Goal: Information Seeking & Learning: Learn about a topic

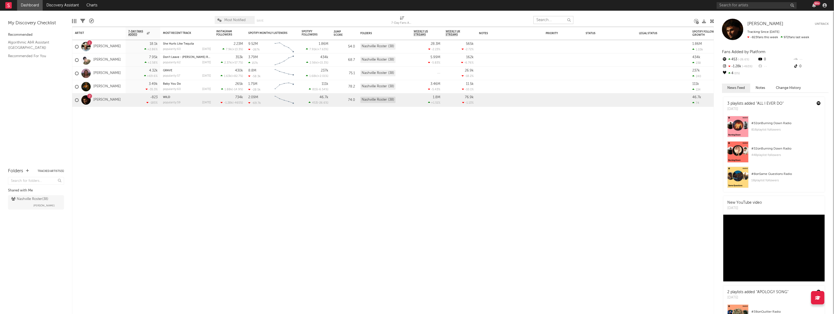
click at [546, 19] on input "text" at bounding box center [553, 20] width 40 height 8
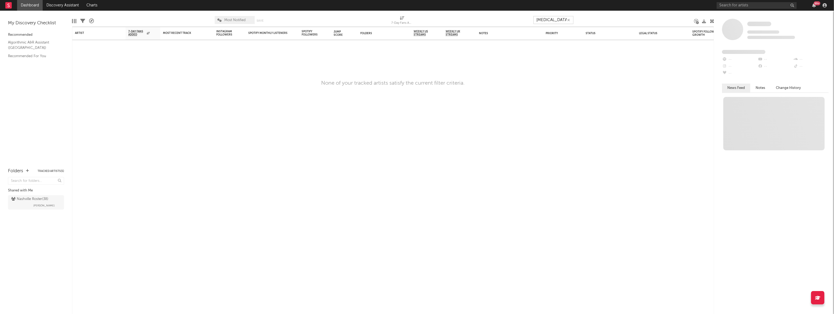
type input "[MEDICAL_DATA]"
click at [739, 7] on input "text" at bounding box center [757, 5] width 80 height 7
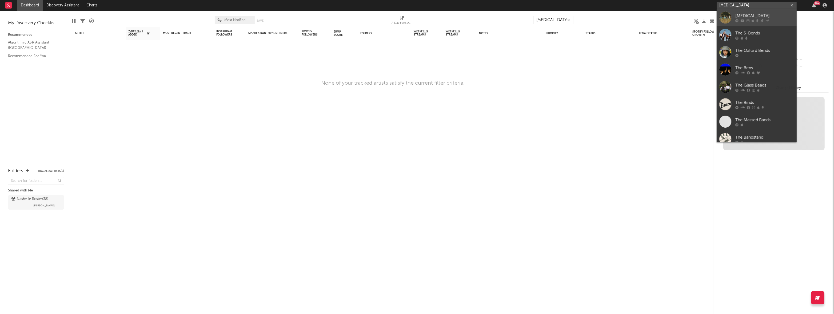
type input "[MEDICAL_DATA]"
click at [751, 17] on div "[MEDICAL_DATA]" at bounding box center [764, 16] width 59 height 6
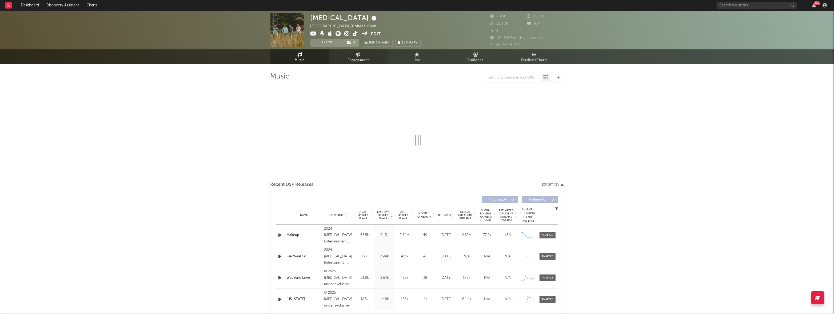
select select "6m"
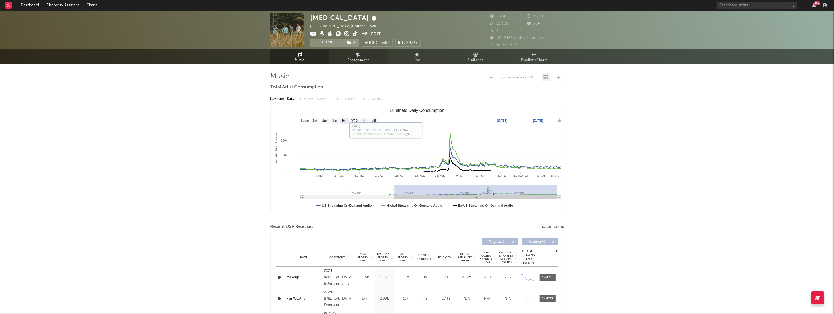
click at [361, 57] on span "Engagement" at bounding box center [358, 60] width 21 height 6
select select "1w"
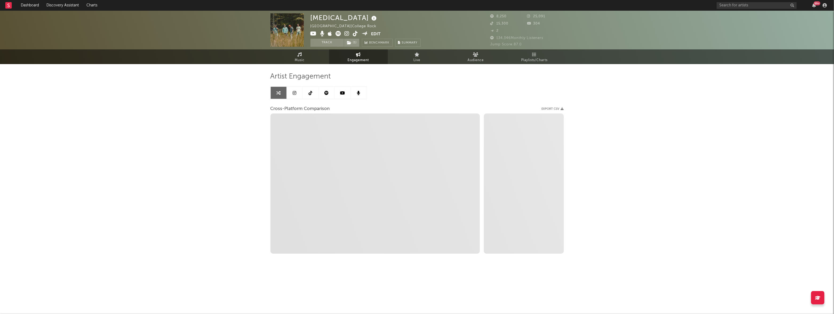
select select "1m"
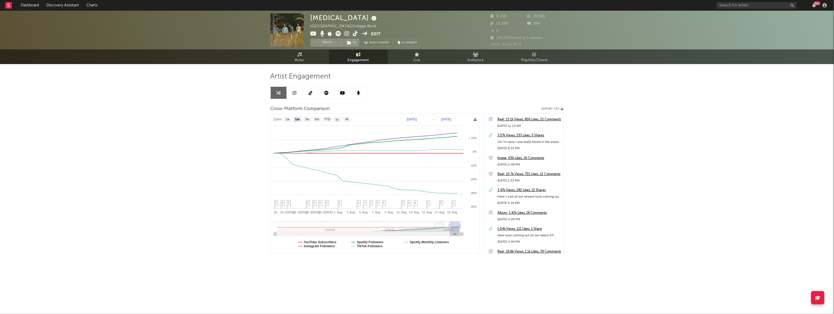
click at [297, 93] on link at bounding box center [295, 93] width 16 height 12
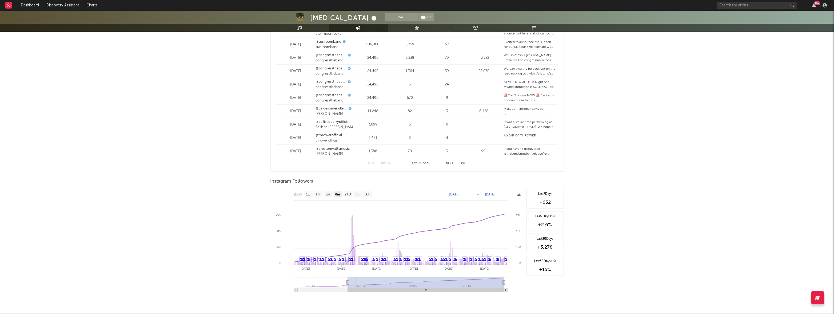
scroll to position [699, 0]
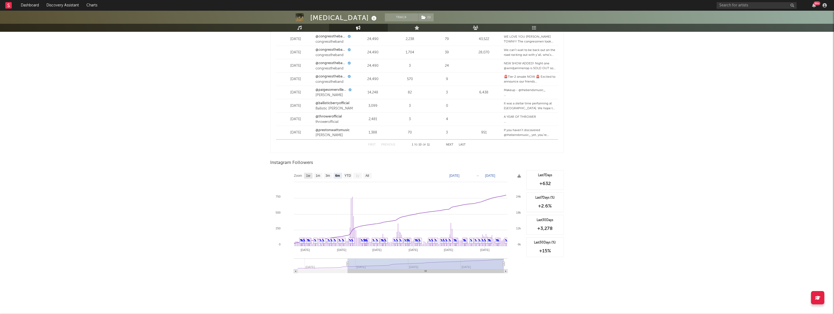
click at [308, 175] on text "1w" at bounding box center [308, 176] width 4 height 4
select select "1w"
type input "[DATE]"
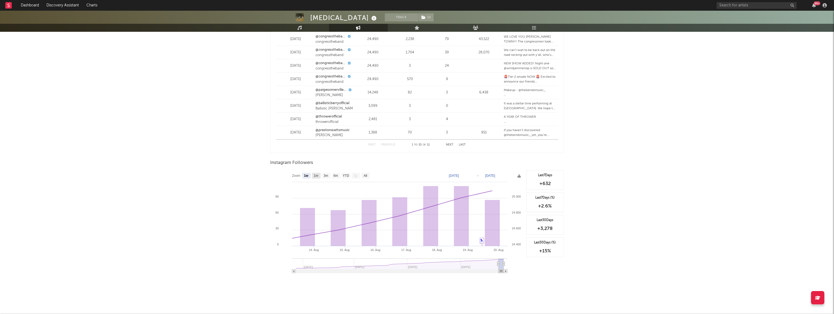
click at [318, 176] on text "1m" at bounding box center [316, 176] width 5 height 4
select select "1m"
type input "[DATE]"
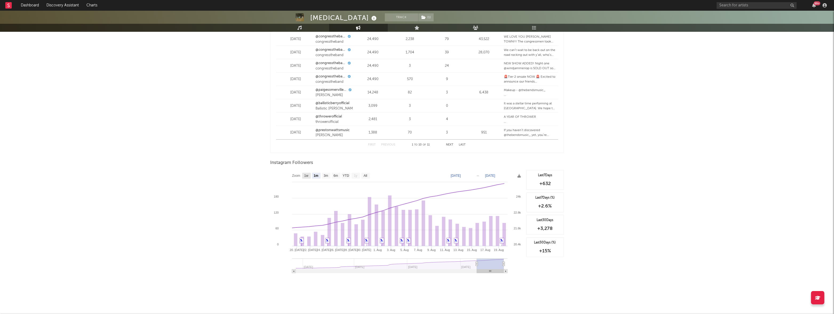
click at [308, 176] on text "1w" at bounding box center [306, 176] width 4 height 4
select select "1w"
type input "[DATE]"
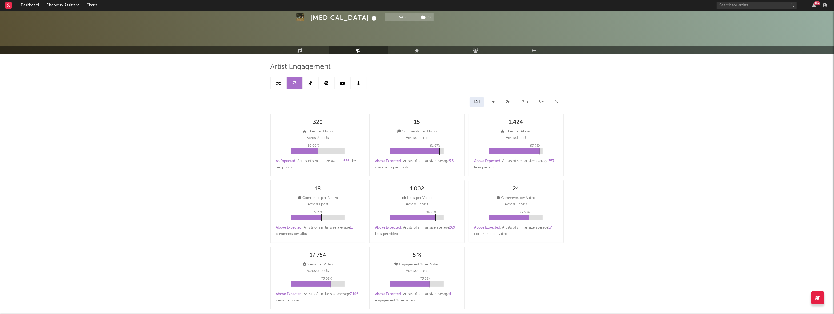
scroll to position [0, 0]
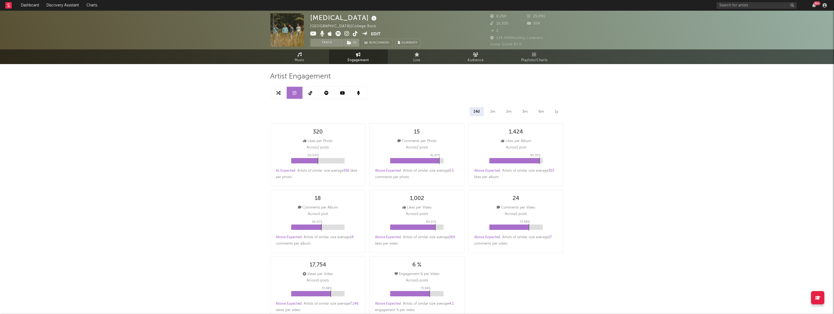
click at [293, 94] on icon at bounding box center [295, 93] width 4 height 4
click at [281, 94] on link at bounding box center [279, 93] width 16 height 12
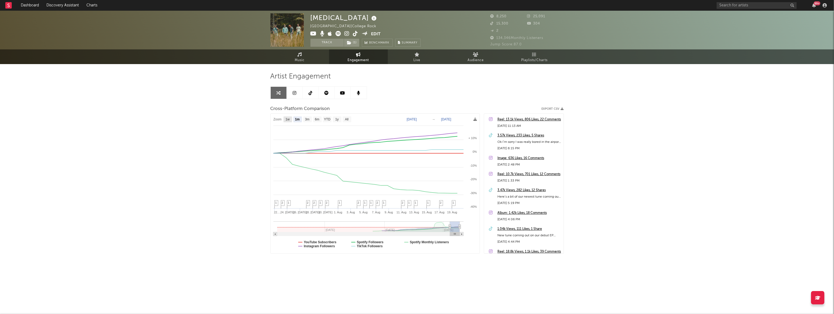
click at [288, 119] on text "1w" at bounding box center [287, 120] width 4 height 4
select select "1w"
type input "[DATE]"
select select "1w"
